Goal: Use online tool/utility

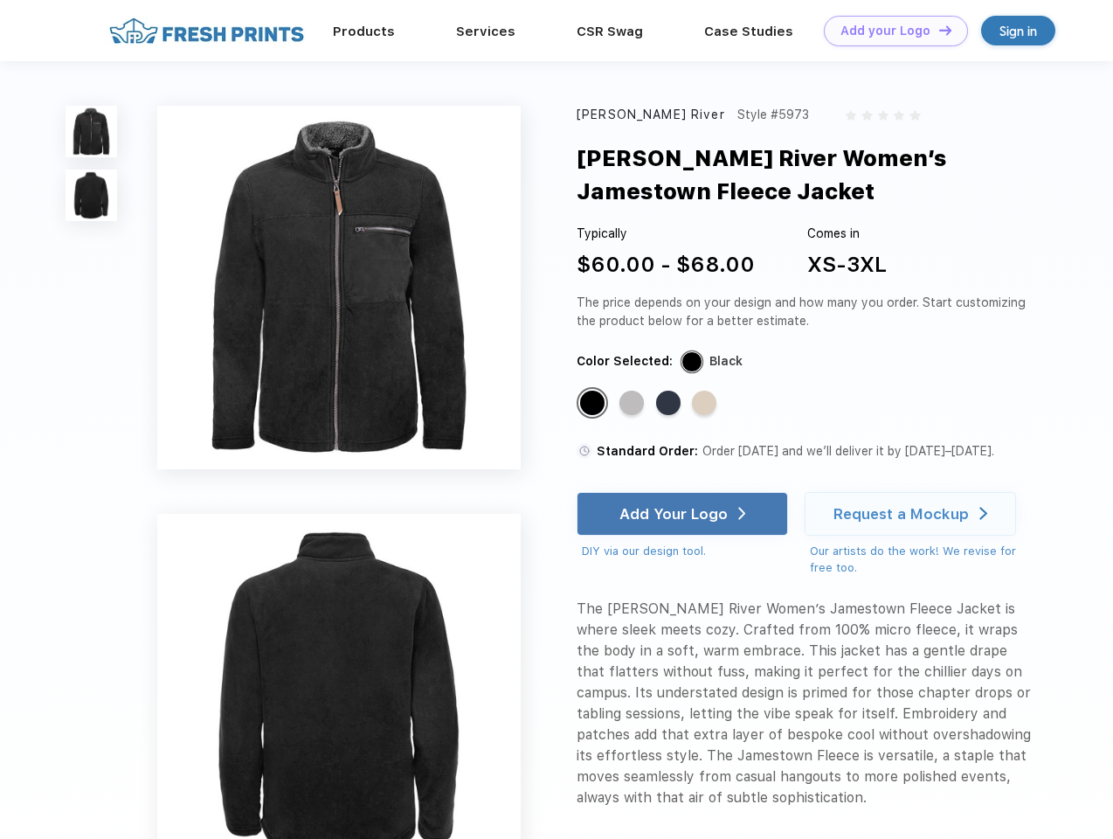
click at [889, 31] on link "Add your Logo Design Tool" at bounding box center [896, 31] width 144 height 31
click at [0, 0] on div "Design Tool" at bounding box center [0, 0] width 0 height 0
click at [937, 30] on link "Add your Logo Design Tool" at bounding box center [896, 31] width 144 height 31
click at [92, 131] on img at bounding box center [92, 132] width 52 height 52
click at [92, 196] on img at bounding box center [92, 195] width 52 height 52
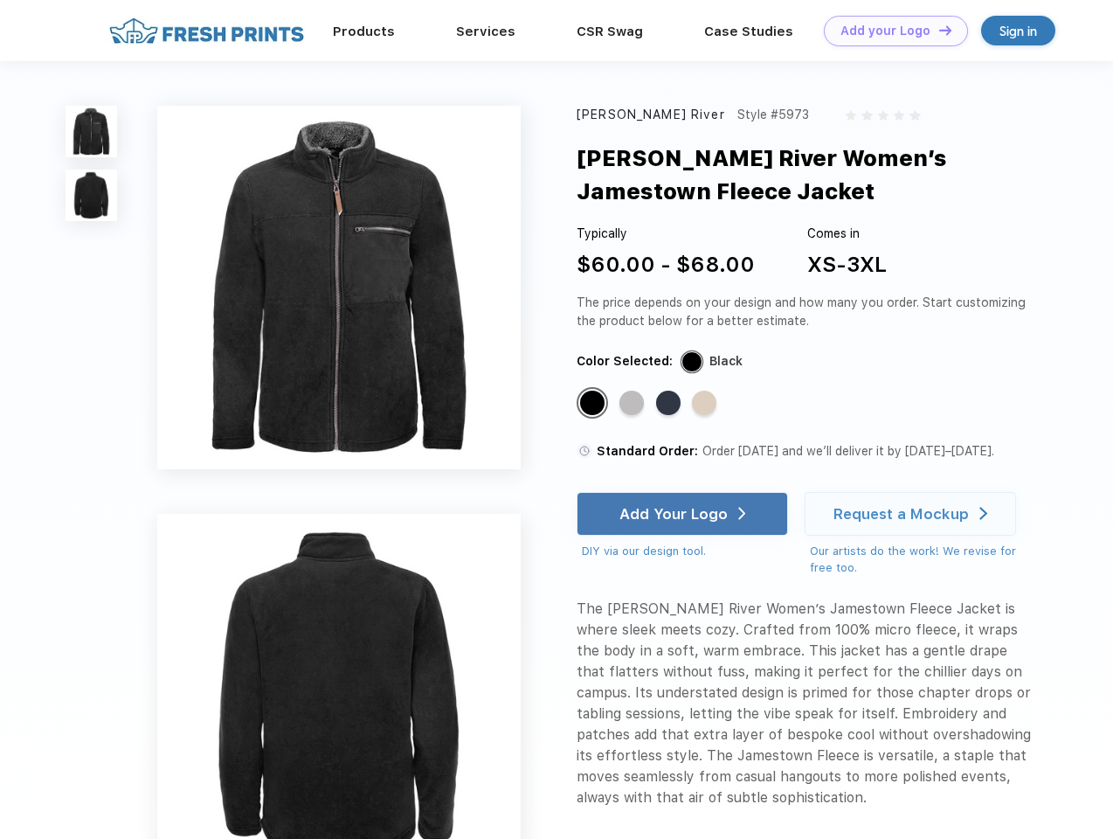
click at [594, 404] on div "Standard Color" at bounding box center [592, 403] width 24 height 24
click at [633, 404] on div "Standard Color" at bounding box center [631, 403] width 24 height 24
click at [670, 404] on div "Standard Color" at bounding box center [668, 403] width 24 height 24
click at [706, 404] on div "Standard Color" at bounding box center [704, 403] width 24 height 24
click at [684, 514] on div "Add Your Logo" at bounding box center [673, 513] width 108 height 17
